Goal: Task Accomplishment & Management: Use online tool/utility

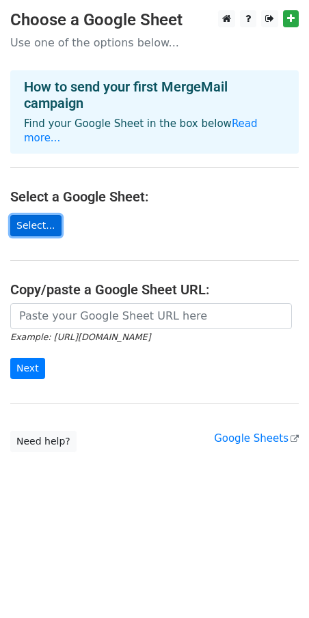
click at [41, 215] on link "Select..." at bounding box center [35, 225] width 51 height 21
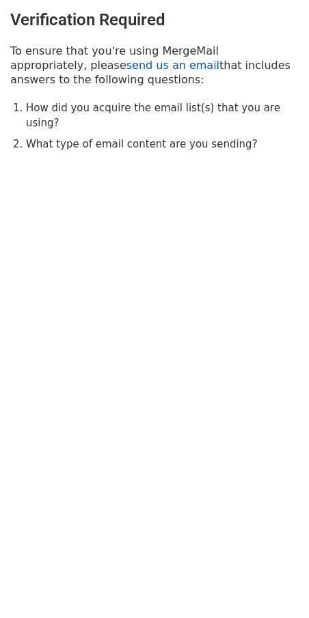
click at [126, 69] on link "send us an email" at bounding box center [172, 65] width 93 height 13
drag, startPoint x: 132, startPoint y: 68, endPoint x: 47, endPoint y: 62, distance: 84.9
click at [47, 62] on p "To ensure that you're using MergeMail appropriately, please send us an email th…" at bounding box center [154, 65] width 288 height 43
copy p "send us an email"
click at [103, 104] on li "How did you acquire the email list(s) that you are using?" at bounding box center [162, 115] width 273 height 31
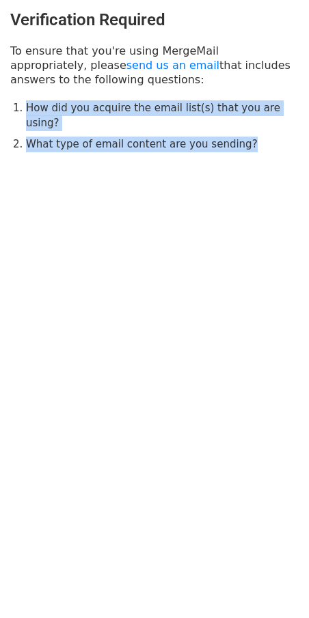
copy ol "How did you acquire the email list(s) that you are using? What type of email co…"
drag, startPoint x: 249, startPoint y: 131, endPoint x: 12, endPoint y: 107, distance: 238.3
click at [12, 107] on div "Verification Required To ensure that you're using MergeMail appropriately, plea…" at bounding box center [154, 81] width 309 height 163
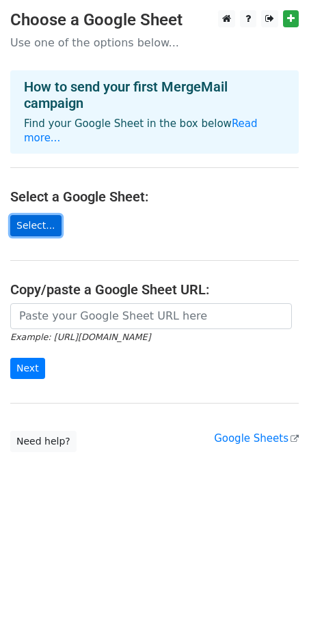
click at [36, 215] on link "Select..." at bounding box center [35, 225] width 51 height 21
click at [35, 215] on link "Select..." at bounding box center [35, 225] width 51 height 21
click at [46, 218] on link "Select..." at bounding box center [35, 225] width 51 height 21
